Goal: Unclear: Unclear

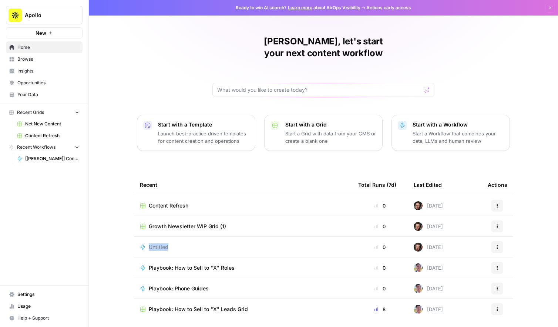
scroll to position [13, 0]
